Goal: Information Seeking & Learning: Learn about a topic

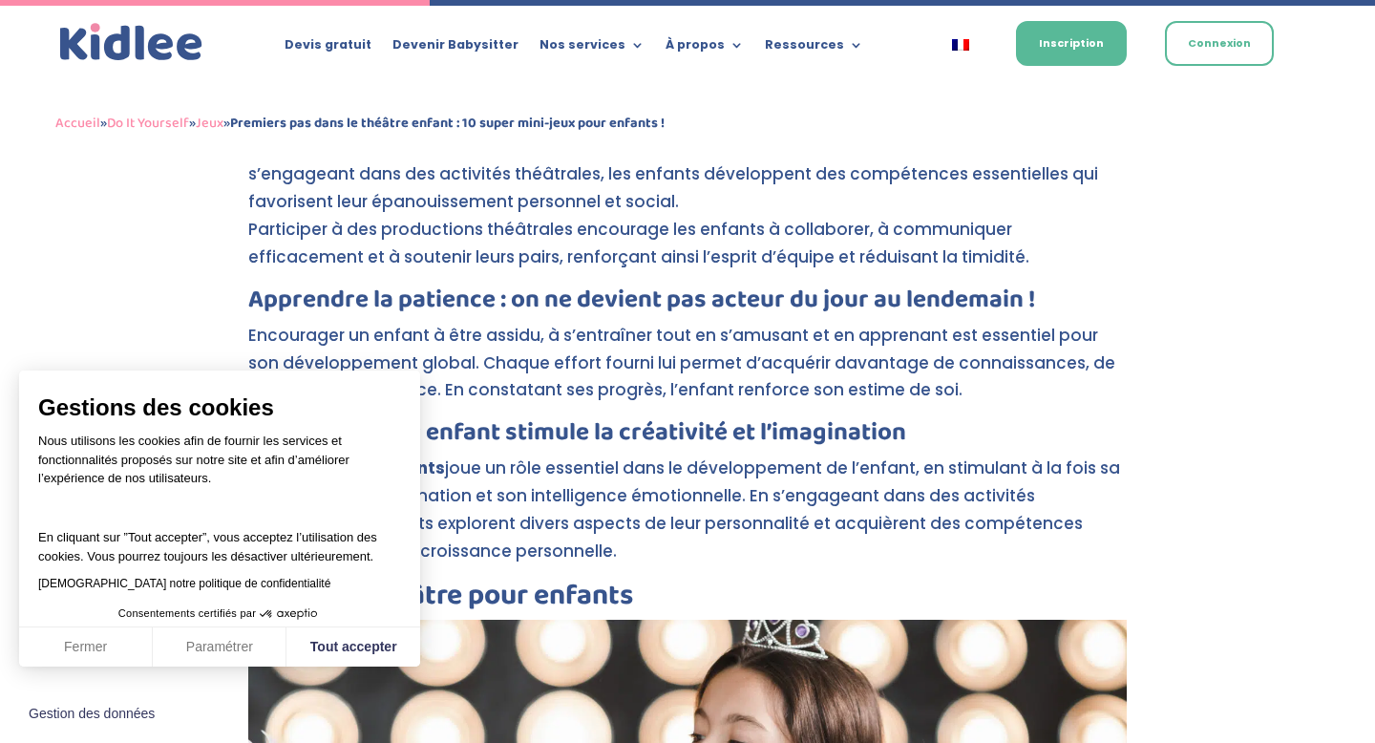
scroll to position [2653, 0]
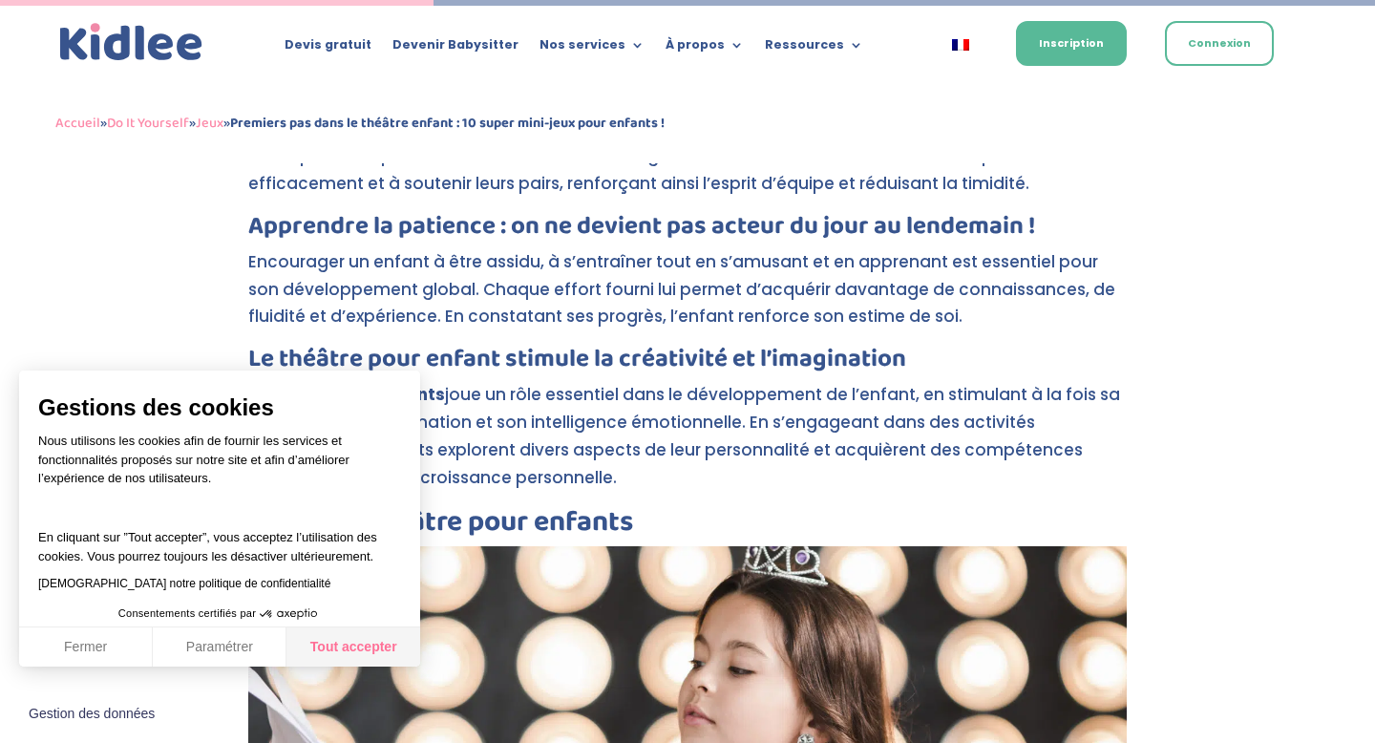
click at [355, 636] on button "Tout accepter" at bounding box center [353, 647] width 134 height 40
checkbox input "true"
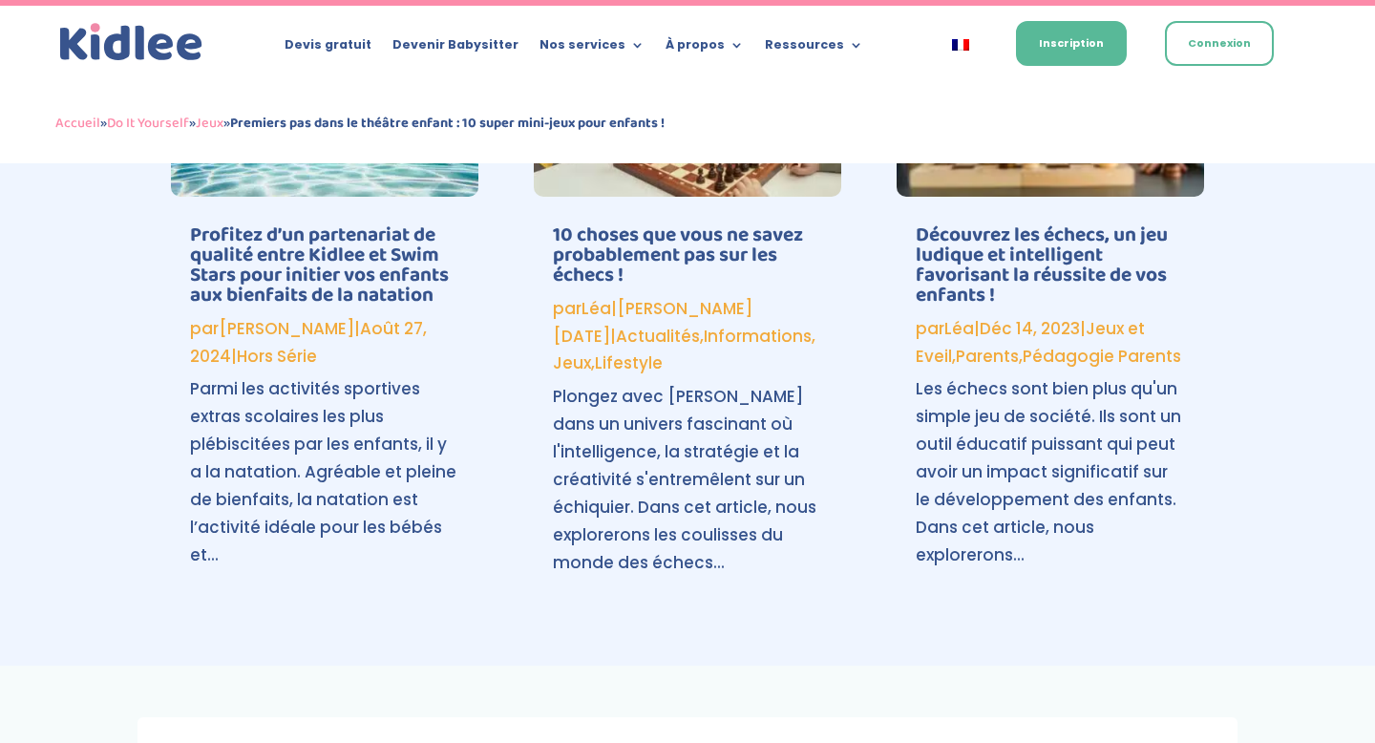
scroll to position [9686, 0]
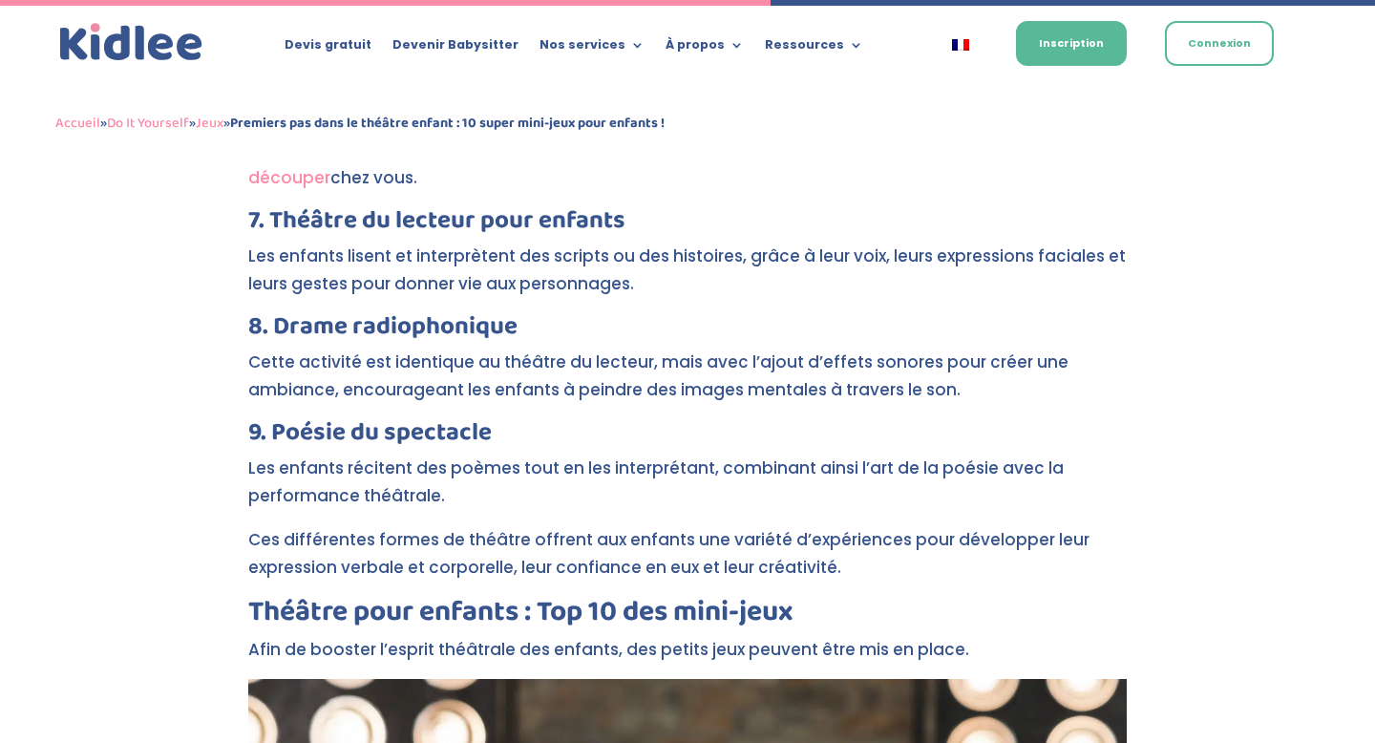
scroll to position [4714, 0]
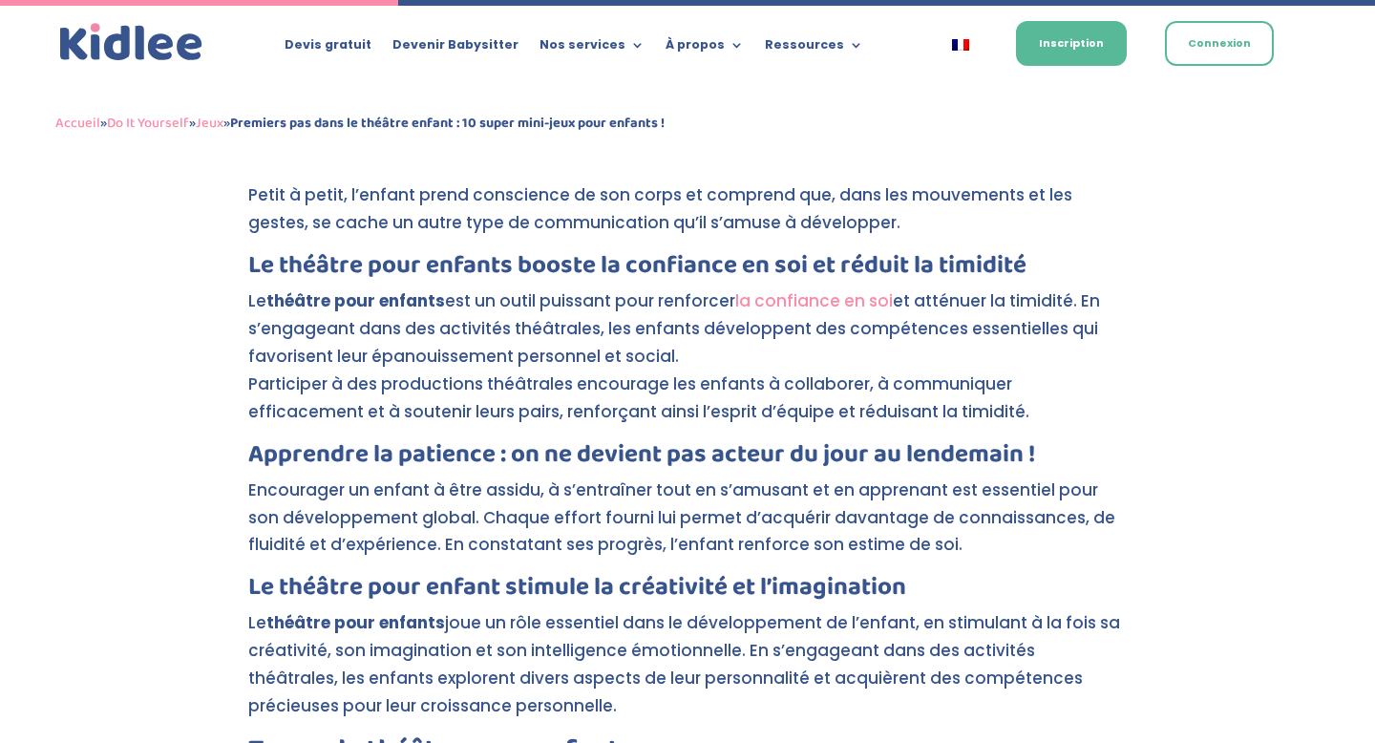
scroll to position [2433, 0]
